Goal: Task Accomplishment & Management: Manage account settings

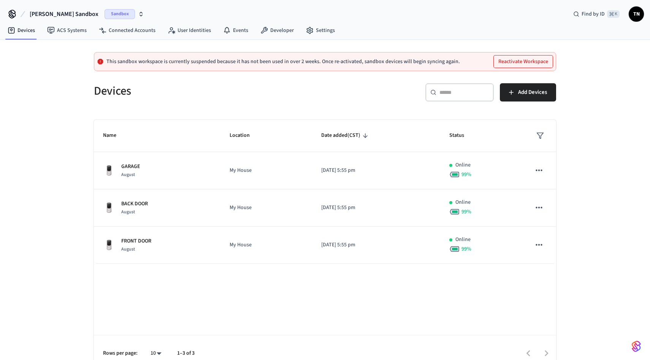
click at [104, 11] on span "Sandbox" at bounding box center [119, 14] width 30 height 10
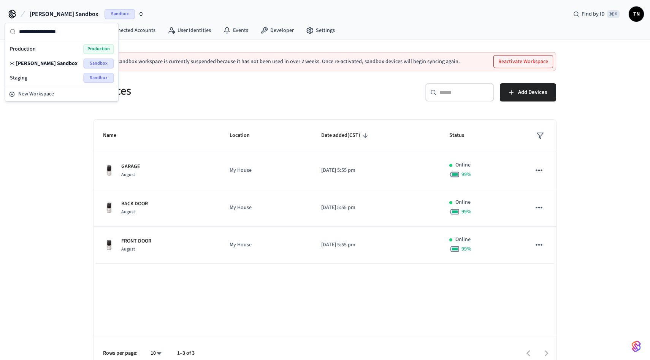
click at [315, 89] on h5 "Devices" at bounding box center [207, 91] width 226 height 16
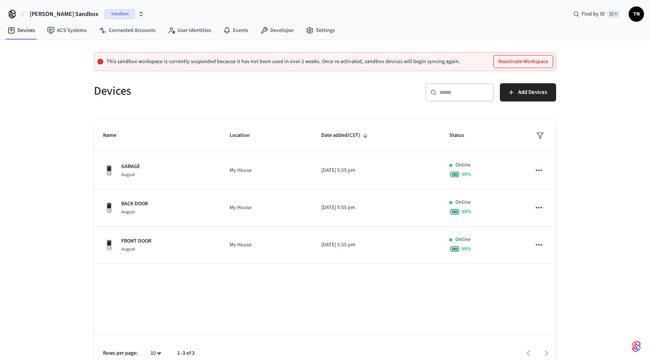
click at [530, 66] on button "Reactivate Workspace" at bounding box center [523, 61] width 59 height 12
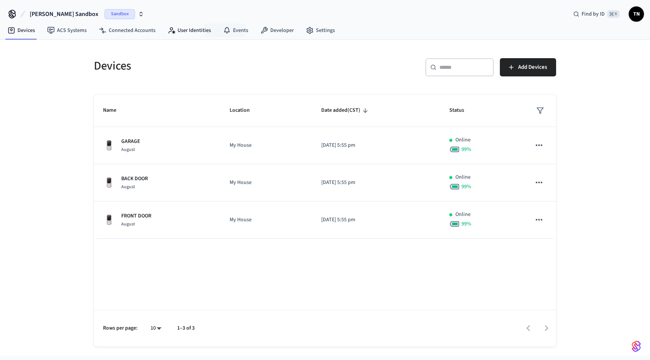
click at [124, 23] on nav "Devices ACS Systems Connected Accounts User Identities Events Developer Settings" at bounding box center [171, 30] width 339 height 17
click at [124, 28] on link "Connected Accounts" at bounding box center [127, 31] width 69 height 14
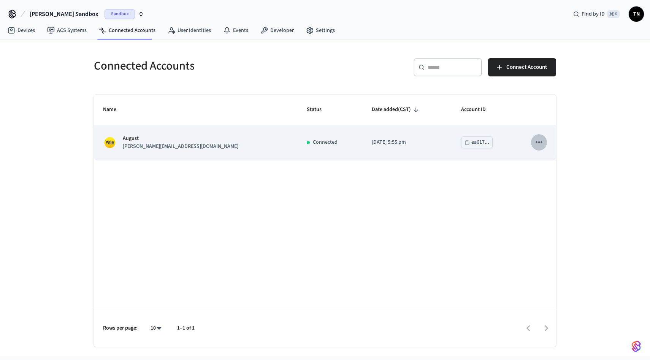
click at [537, 140] on icon "sticky table" at bounding box center [539, 142] width 10 height 10
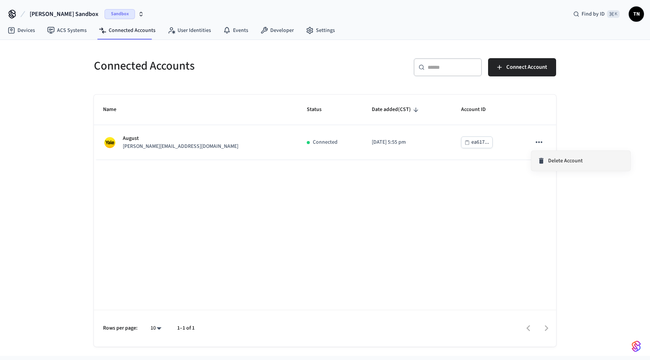
click at [553, 167] on li "Delete Account" at bounding box center [580, 161] width 99 height 20
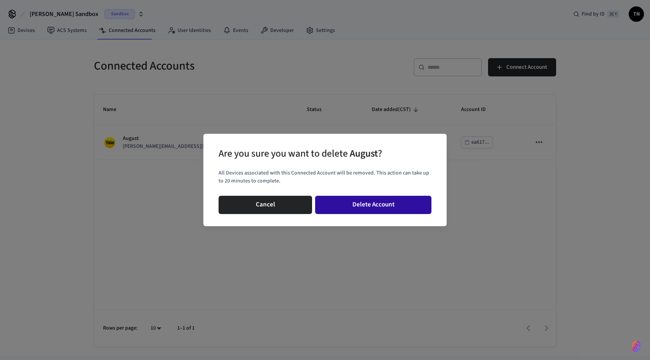
click at [396, 209] on button "Delete Account" at bounding box center [373, 205] width 116 height 18
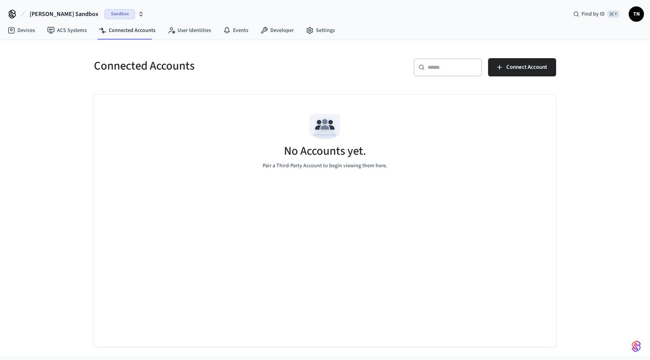
click at [247, 82] on div "Connected Accounts" at bounding box center [203, 65] width 236 height 33
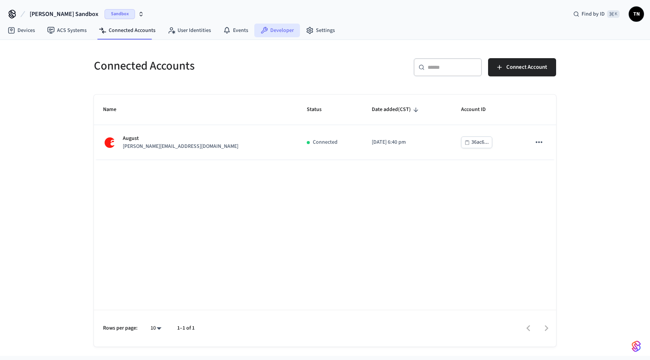
click at [263, 24] on link "Developer" at bounding box center [277, 31] width 46 height 14
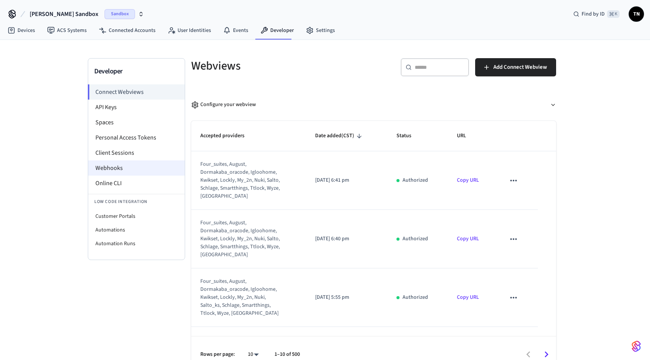
click at [140, 171] on li "Webhooks" at bounding box center [136, 167] width 97 height 15
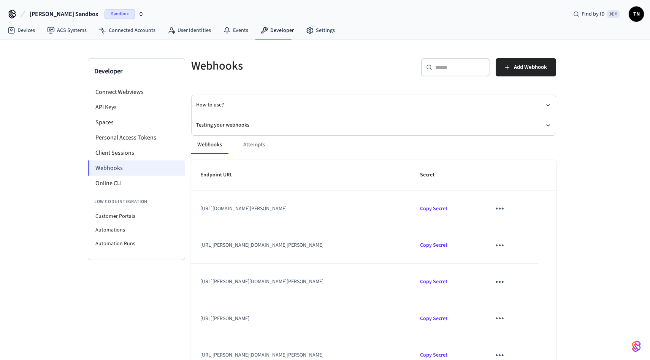
click at [144, 166] on li "Webhooks" at bounding box center [136, 167] width 97 height 15
click at [469, 125] on button "Testing your webhooks" at bounding box center [373, 125] width 355 height 20
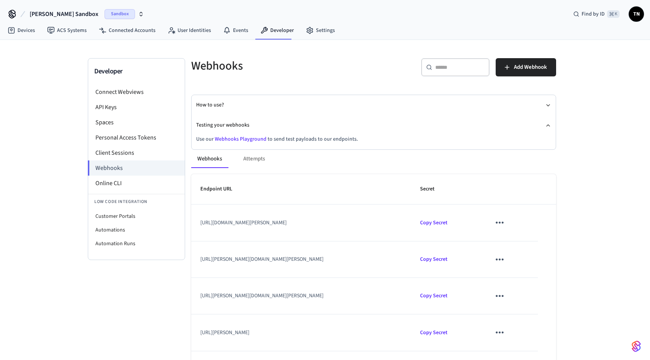
click at [252, 139] on link "Webhooks Playground" at bounding box center [241, 139] width 52 height 8
click at [184, 27] on link "User Identities" at bounding box center [188, 31] width 55 height 14
click at [131, 31] on link "Connected Accounts" at bounding box center [127, 31] width 69 height 14
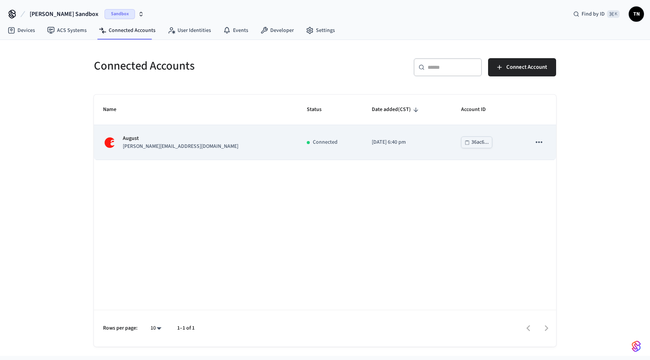
click at [545, 138] on button "sticky table" at bounding box center [539, 142] width 16 height 16
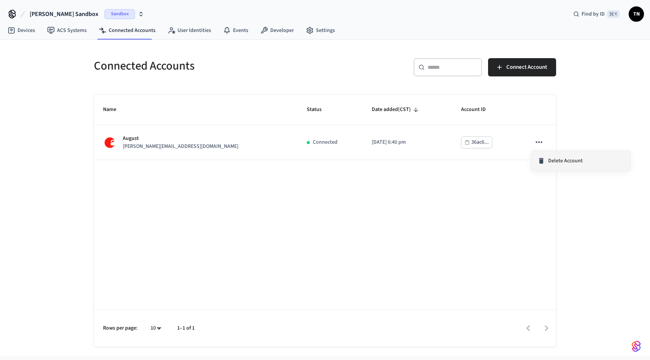
click at [555, 152] on li "Delete Account" at bounding box center [580, 161] width 99 height 20
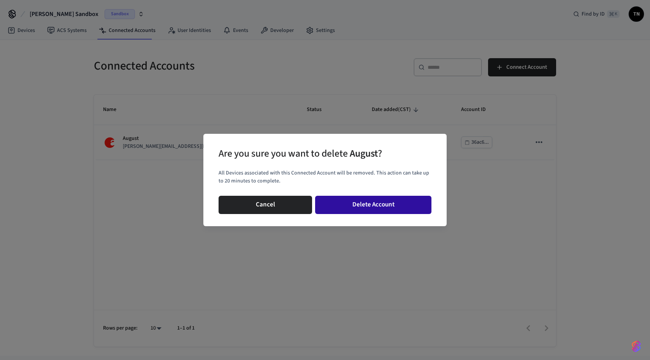
click at [364, 200] on button "Delete Account" at bounding box center [373, 205] width 116 height 18
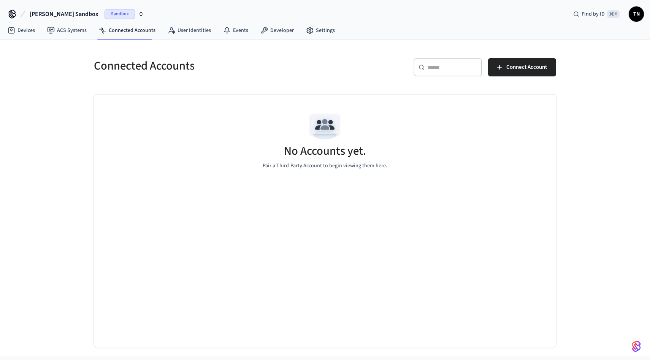
click at [338, 59] on div "​ ​ Connect Account" at bounding box center [442, 70] width 226 height 24
